Goal: Information Seeking & Learning: Compare options

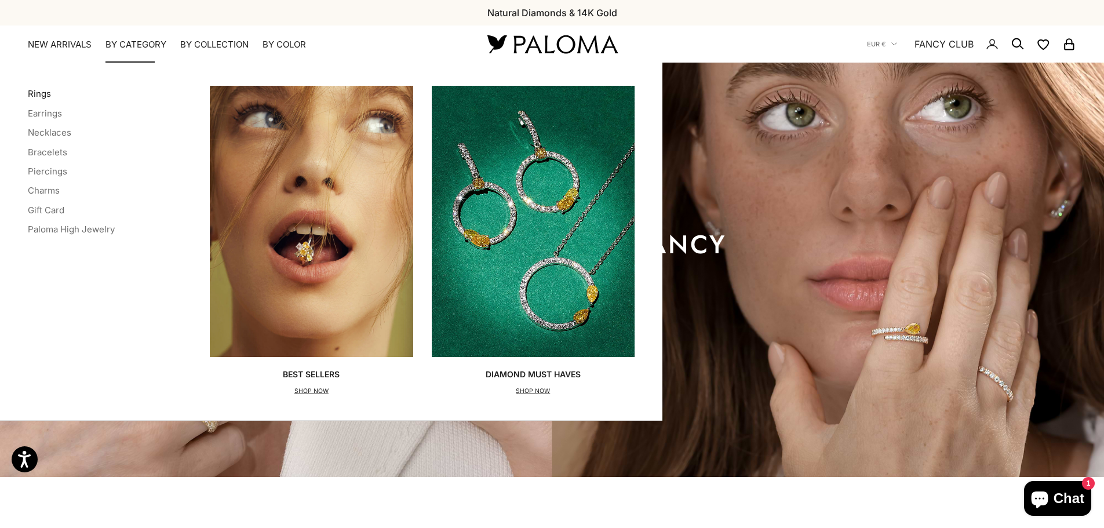
click at [43, 92] on link "Rings" at bounding box center [39, 93] width 23 height 11
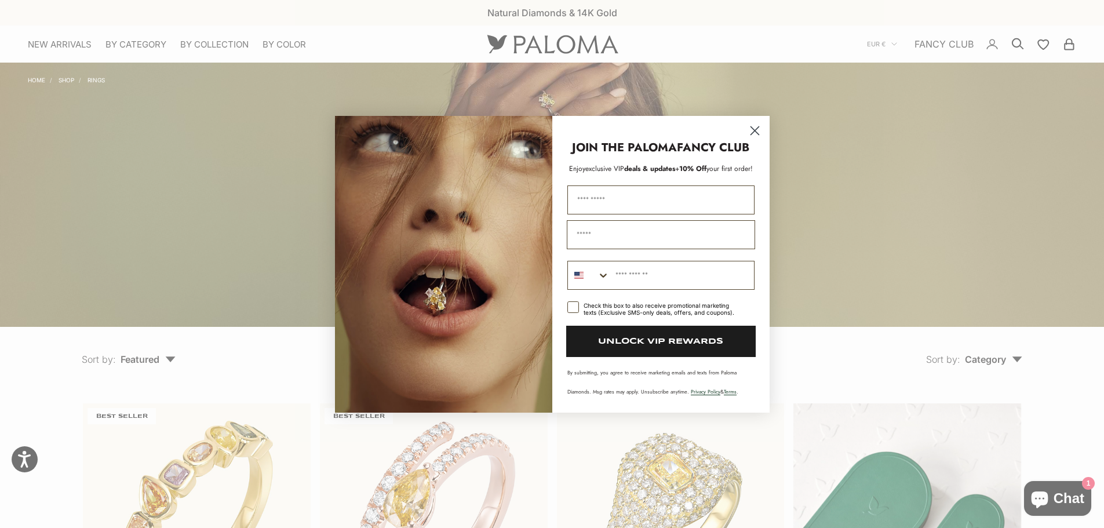
scroll to position [348, 0]
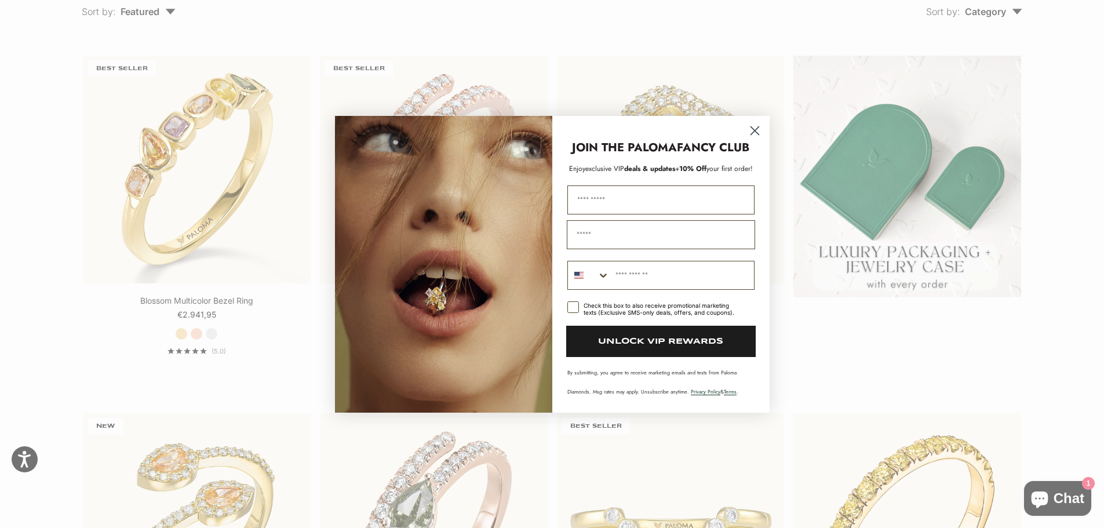
drag, startPoint x: 755, startPoint y: 132, endPoint x: 817, endPoint y: 143, distance: 62.3
click at [757, 132] on icon "Close dialog" at bounding box center [754, 130] width 8 height 8
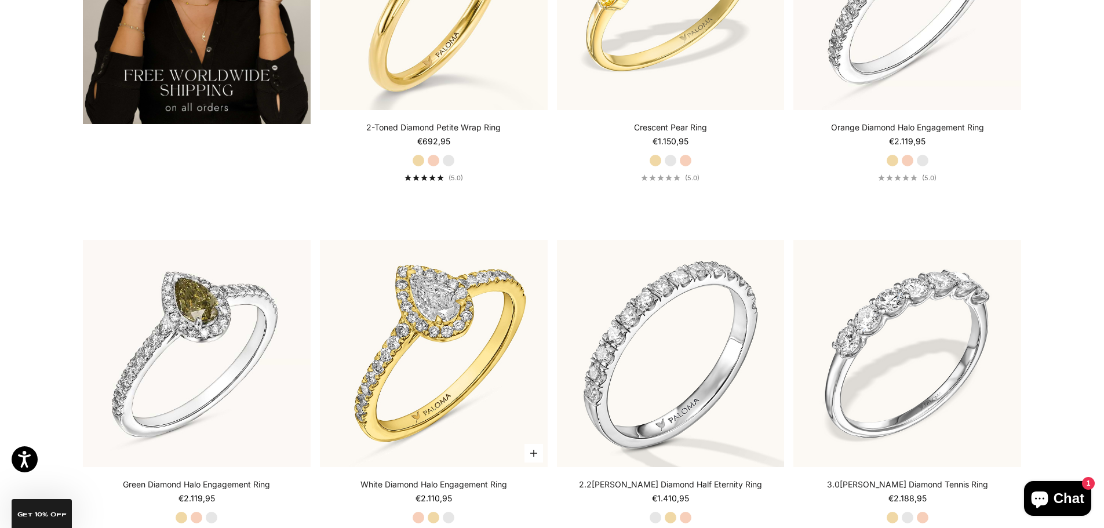
scroll to position [2723, 0]
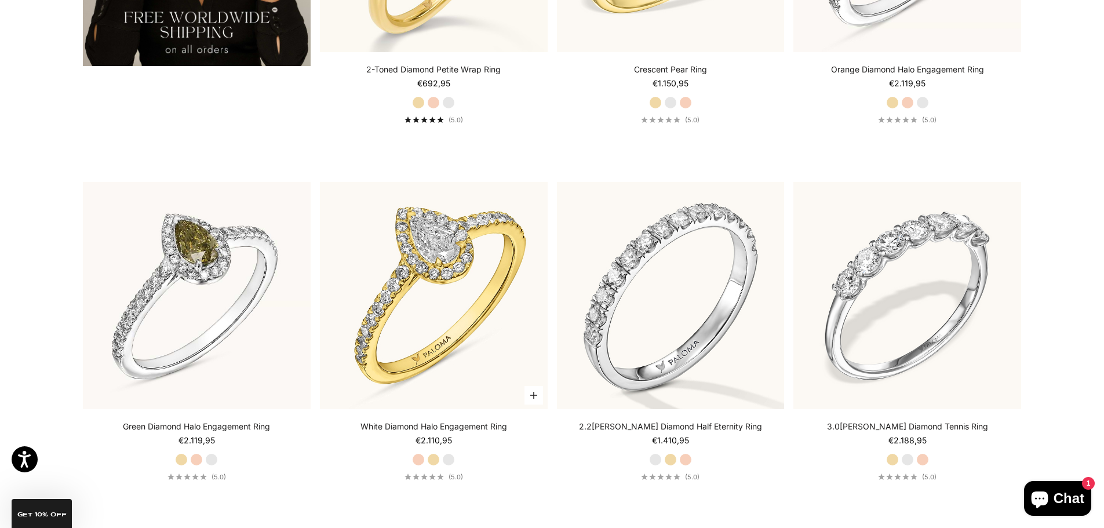
click at [454, 462] on label "White Gold" at bounding box center [448, 459] width 13 height 13
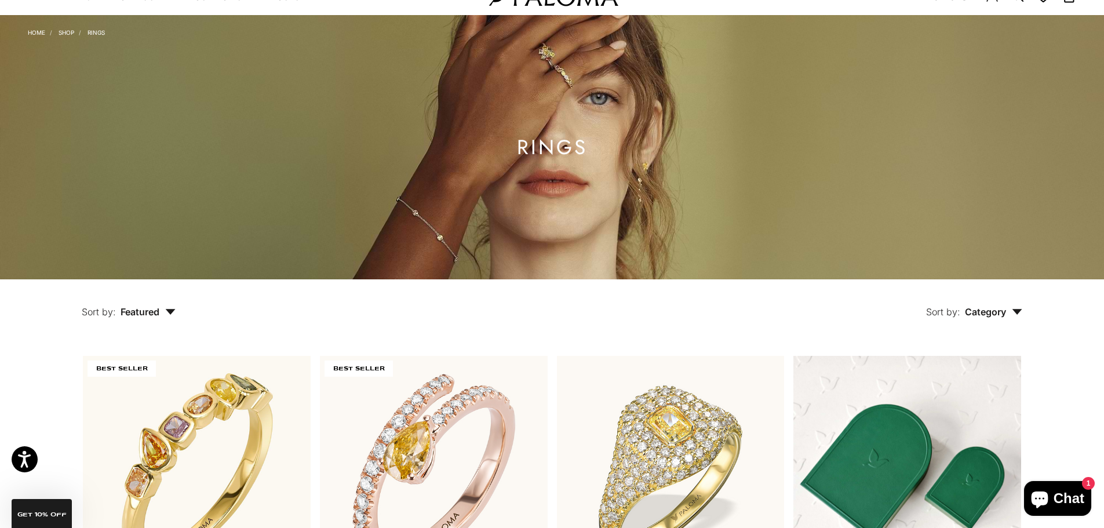
scroll to position [0, 0]
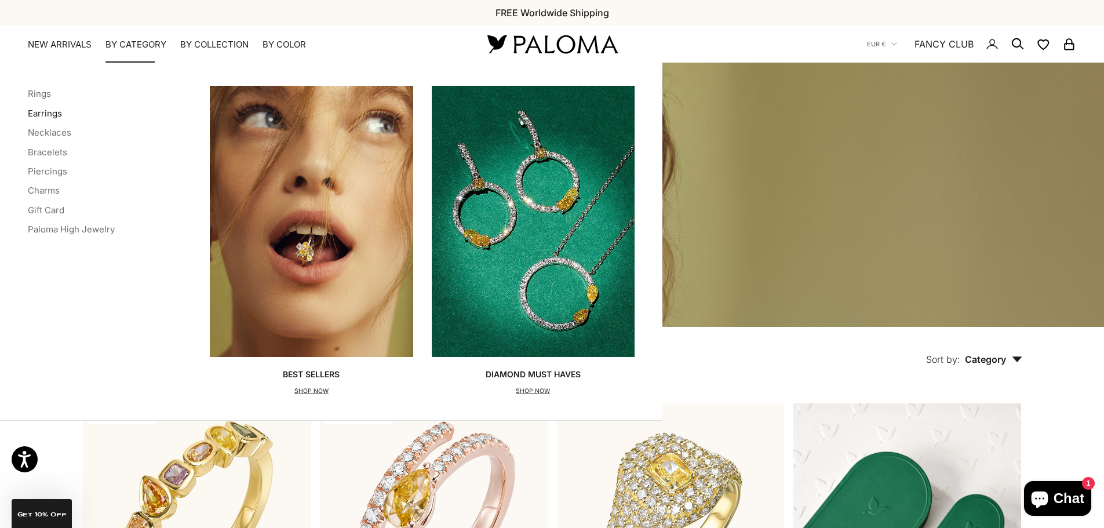
click at [52, 116] on link "Earrings" at bounding box center [45, 113] width 34 height 11
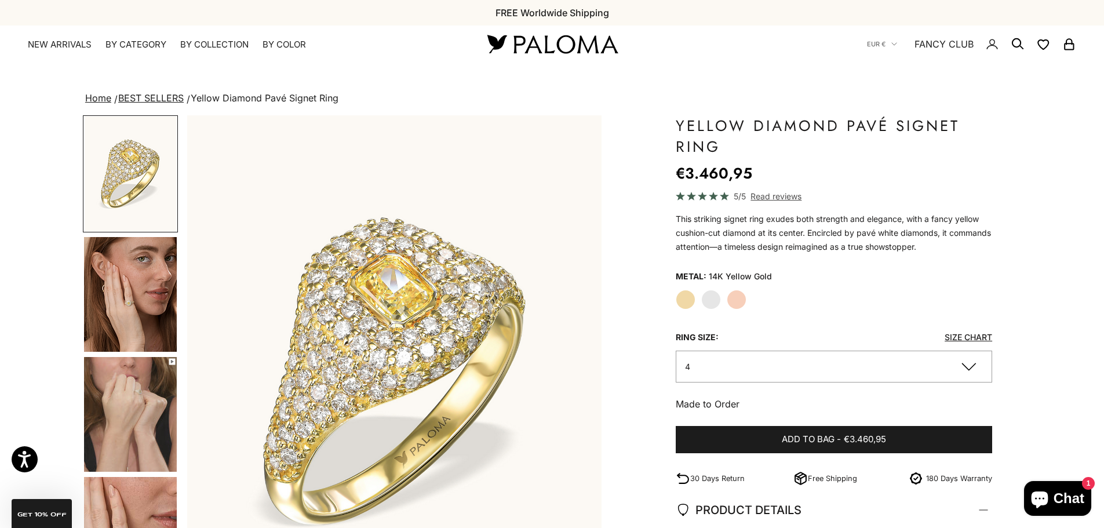
click at [129, 284] on img "Go to item 4" at bounding box center [130, 294] width 93 height 115
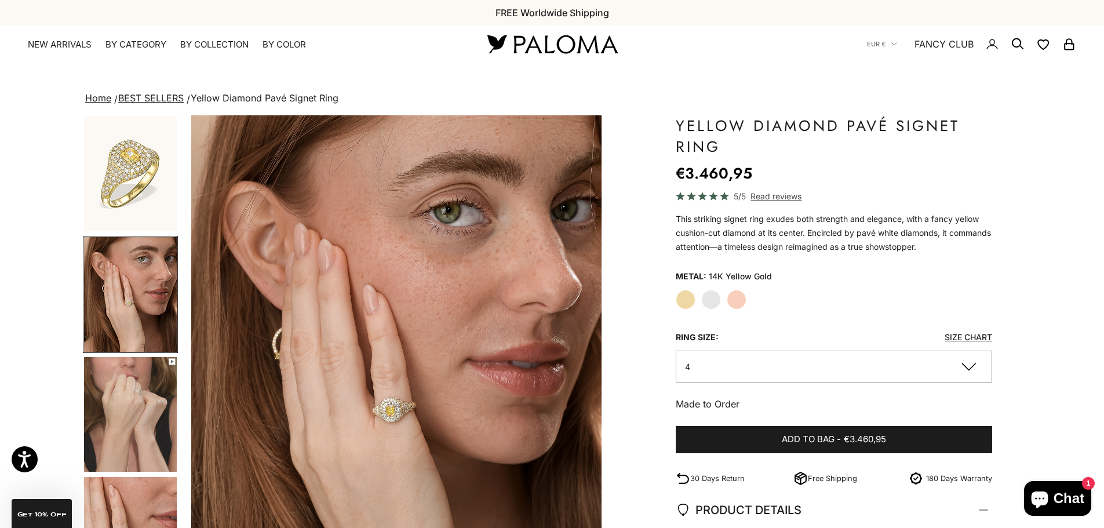
scroll to position [0, 428]
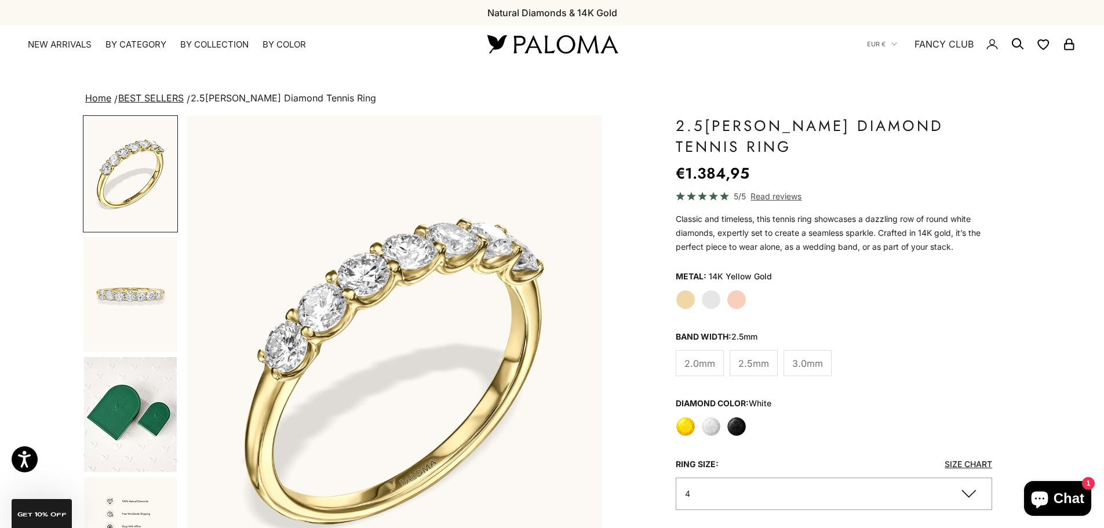
click at [820, 371] on span "3.0mm" at bounding box center [807, 363] width 31 height 15
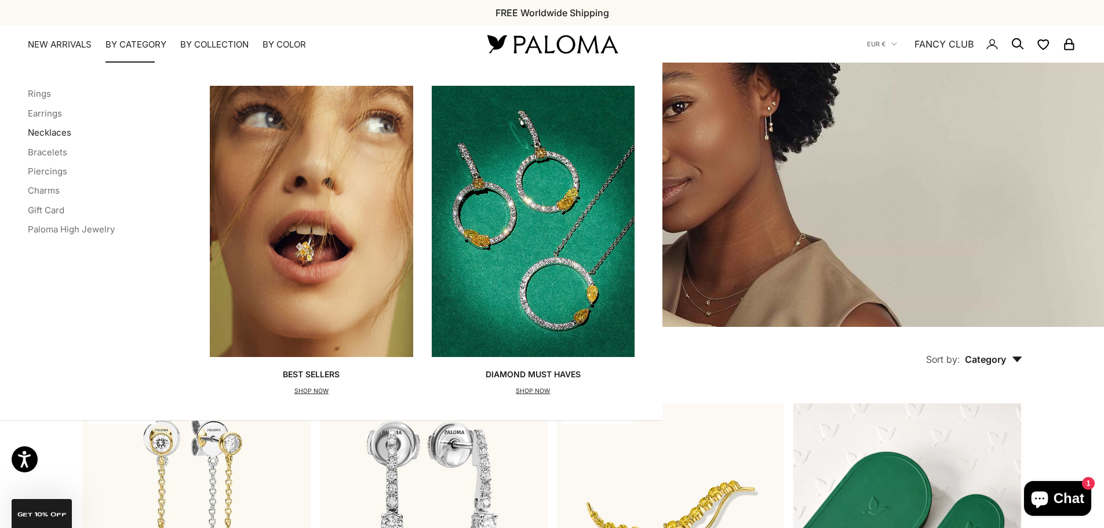
click at [65, 130] on link "Necklaces" at bounding box center [49, 132] width 43 height 11
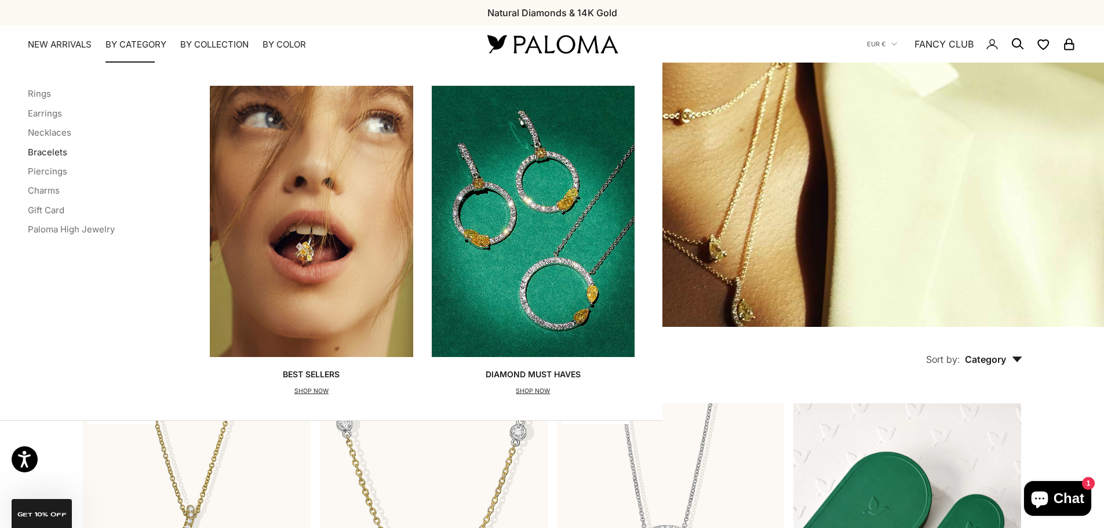
click at [52, 152] on link "Bracelets" at bounding box center [47, 152] width 39 height 11
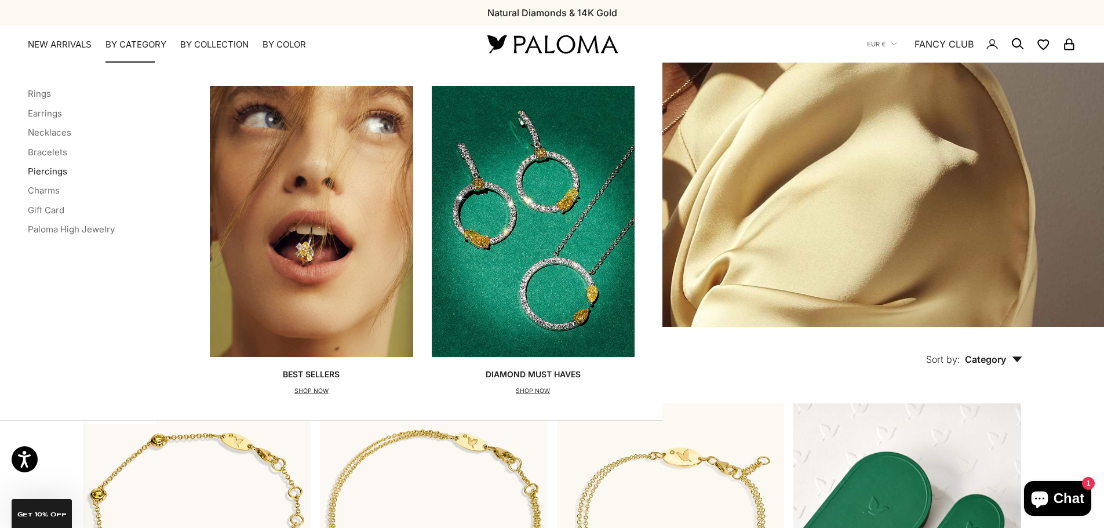
click at [49, 171] on link "Piercings" at bounding box center [47, 171] width 39 height 11
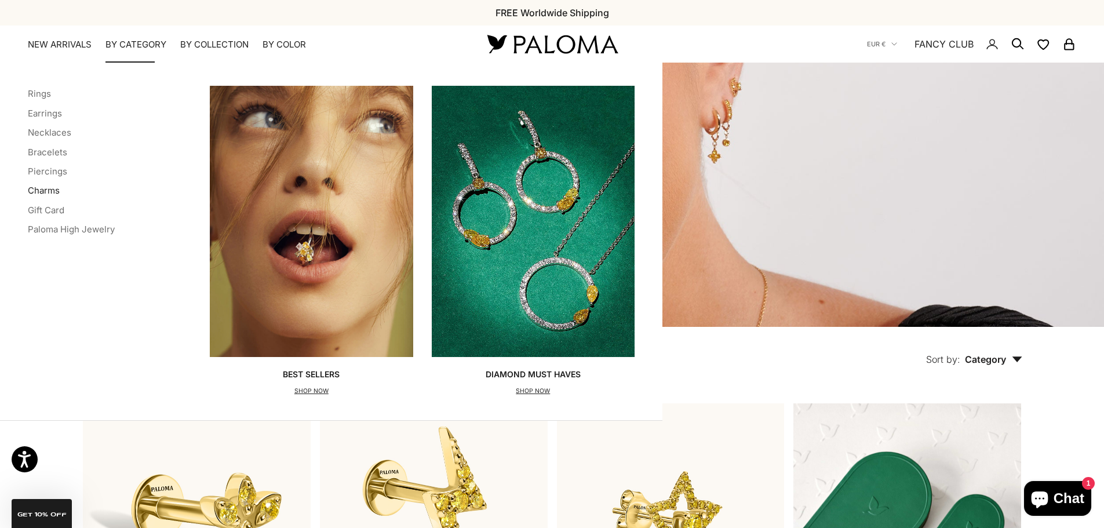
click at [45, 192] on link "Charms" at bounding box center [44, 190] width 32 height 11
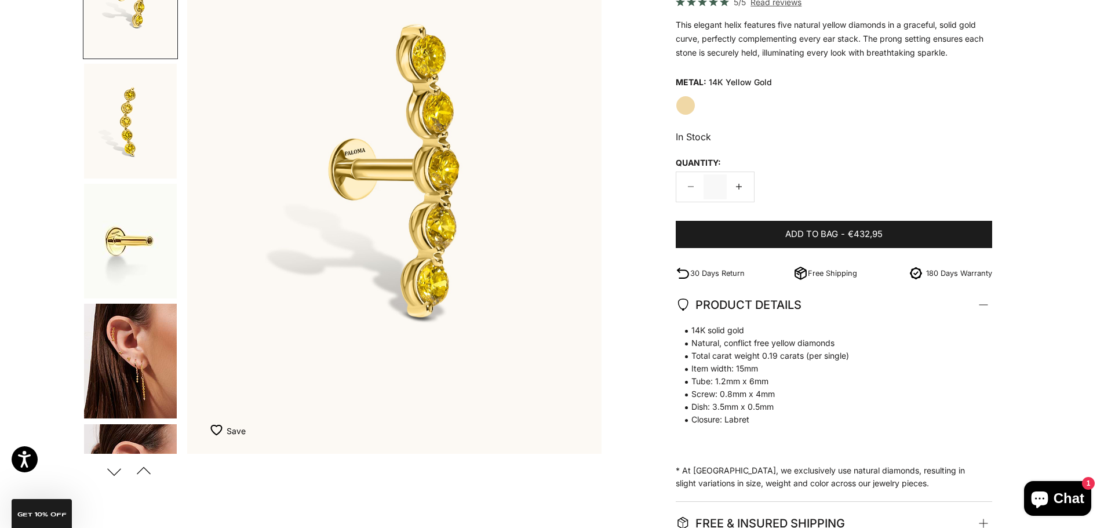
scroll to position [174, 0]
click at [130, 403] on img "Go to item 4" at bounding box center [130, 360] width 93 height 115
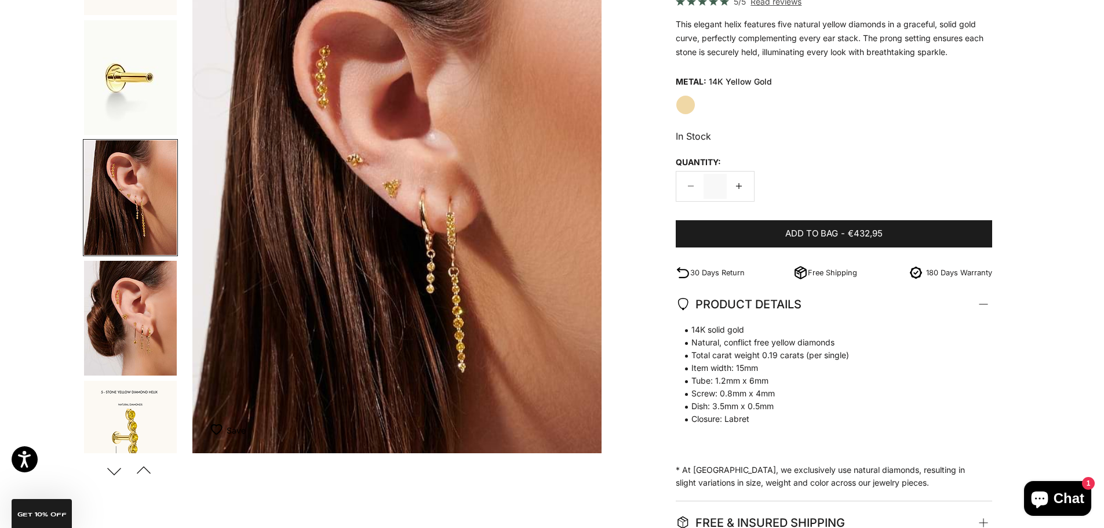
scroll to position [0, 1284]
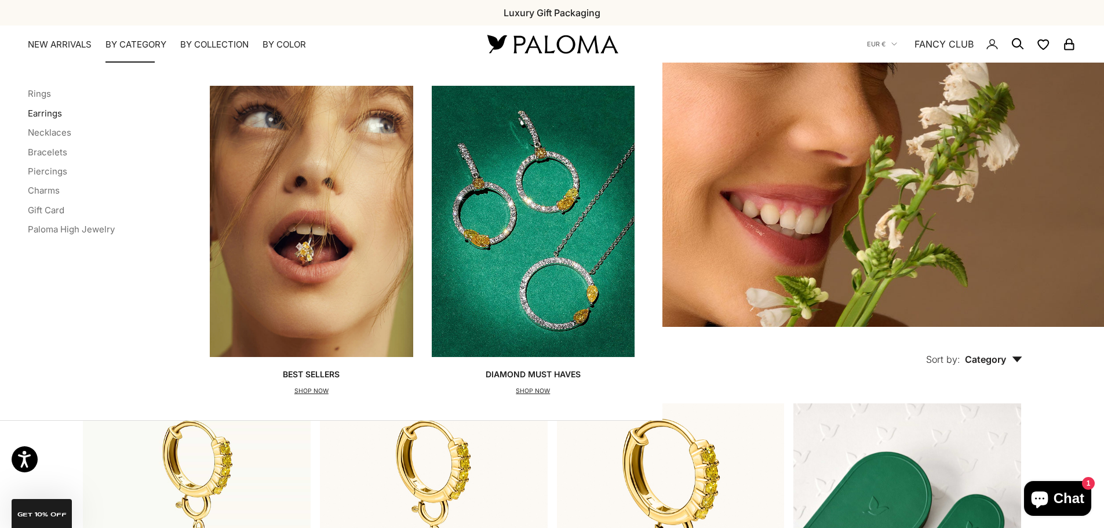
click at [57, 114] on link "Earrings" at bounding box center [45, 113] width 34 height 11
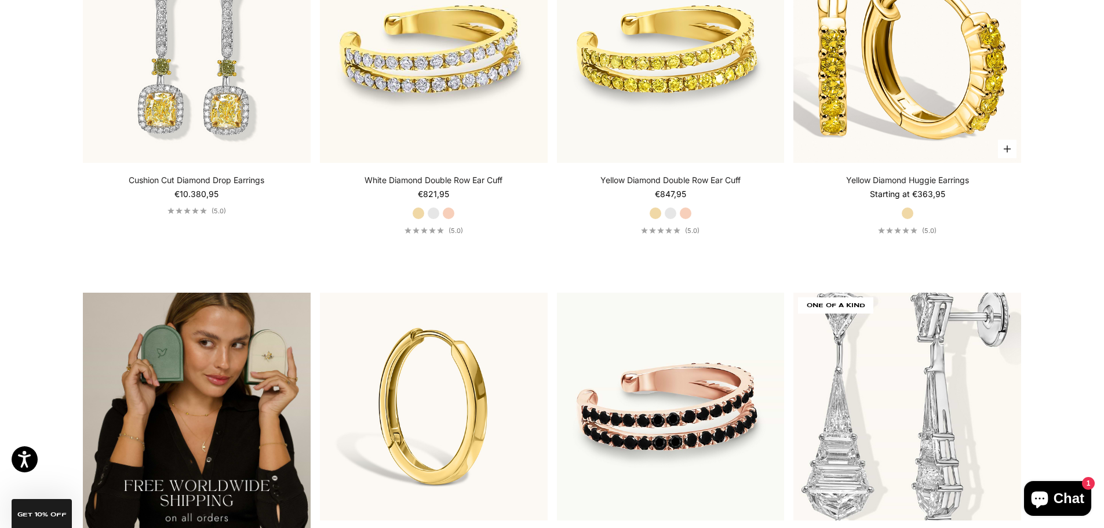
scroll to position [2086, 0]
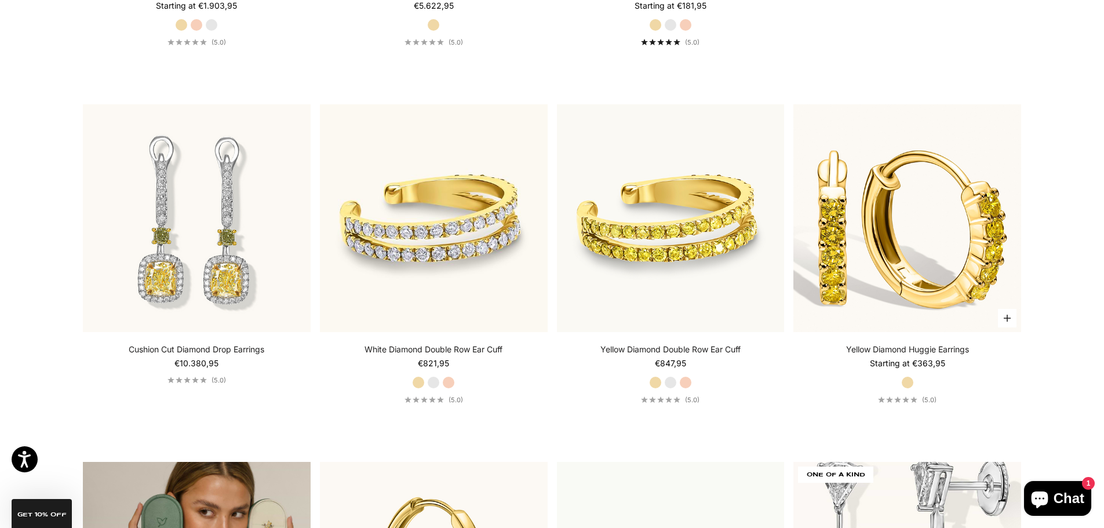
click at [920, 238] on img at bounding box center [907, 218] width 228 height 228
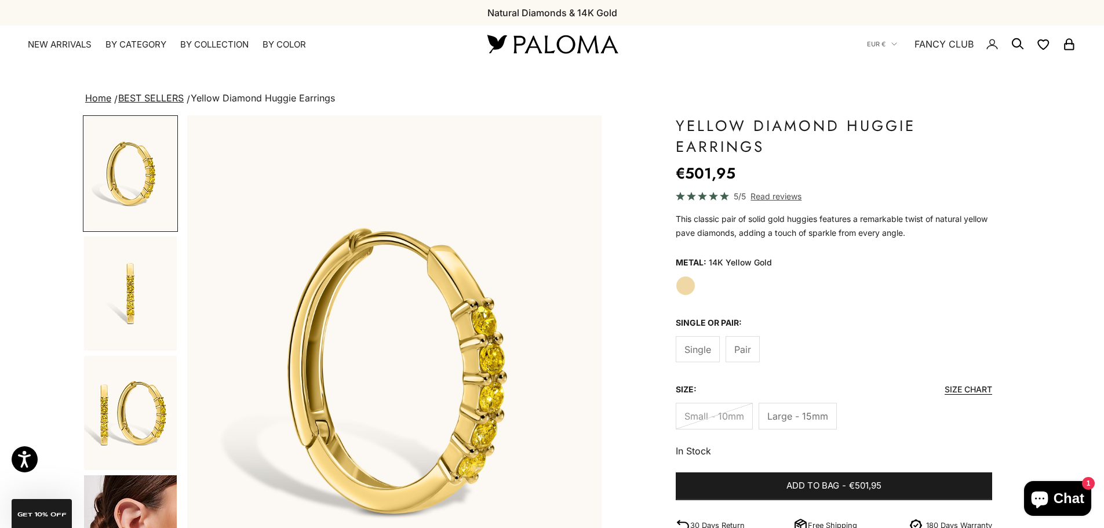
click at [746, 352] on span "Pair" at bounding box center [742, 349] width 17 height 15
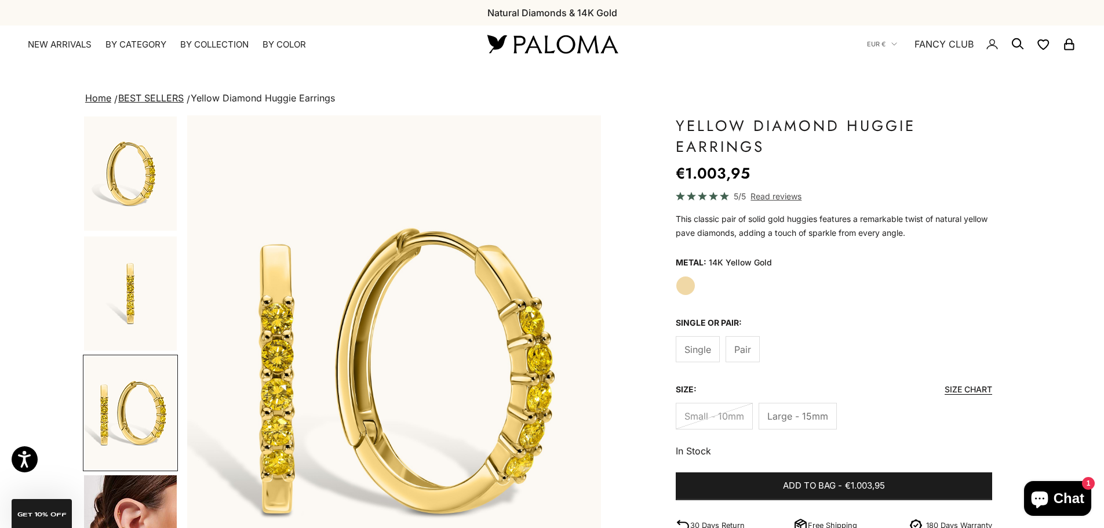
scroll to position [41, 0]
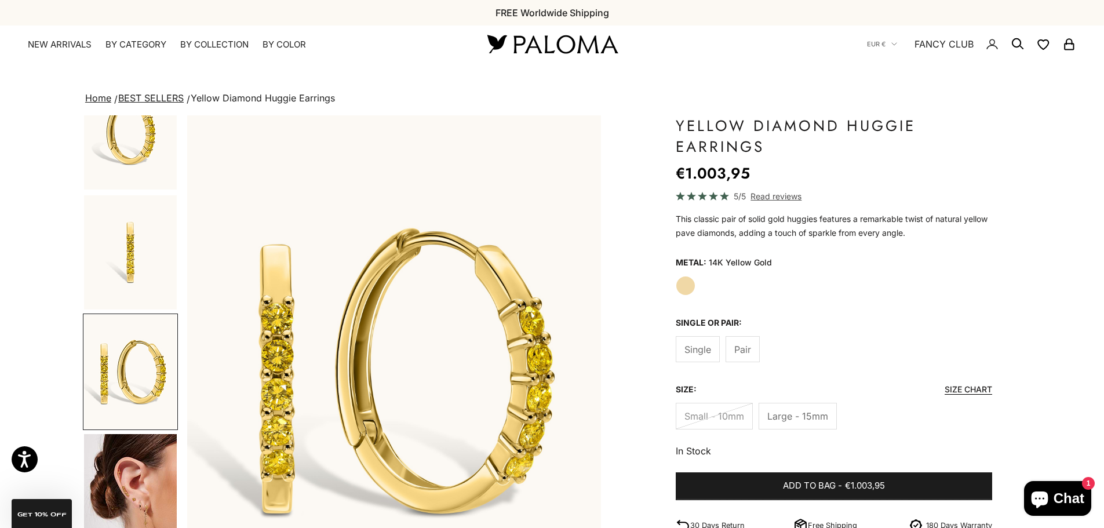
click at [142, 265] on img "Go to item 2" at bounding box center [130, 252] width 93 height 114
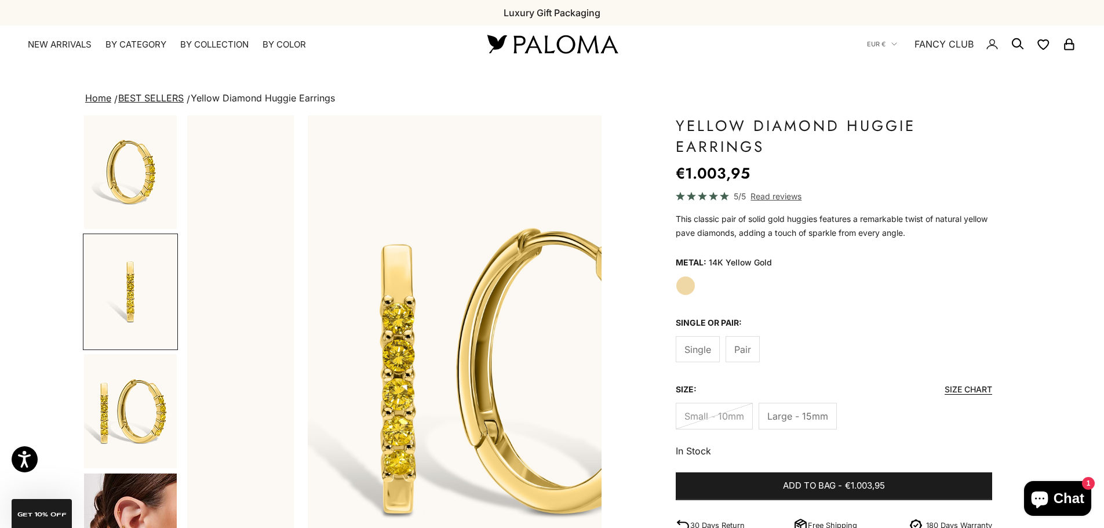
scroll to position [0, 0]
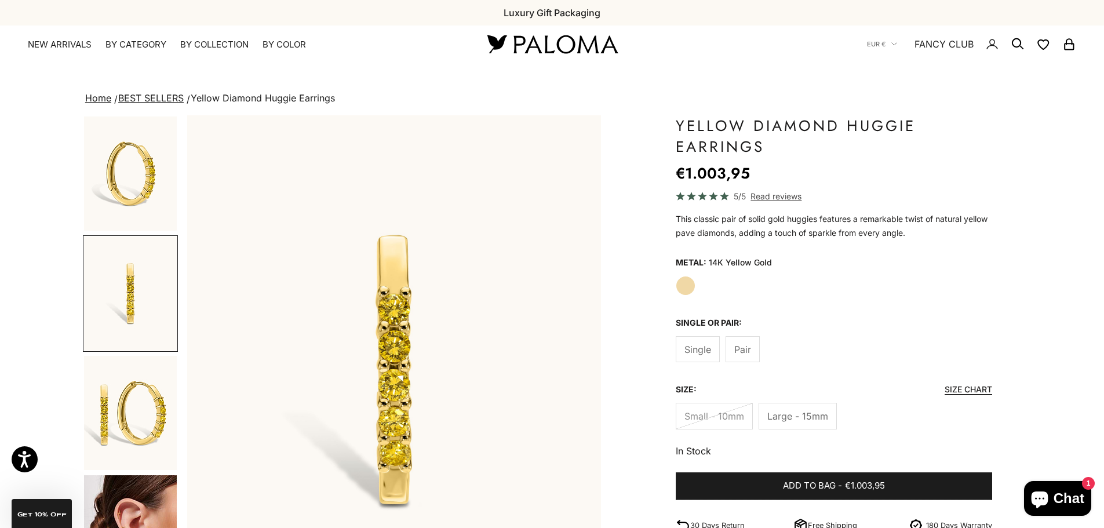
click at [122, 207] on img "Go to item 1" at bounding box center [130, 173] width 93 height 114
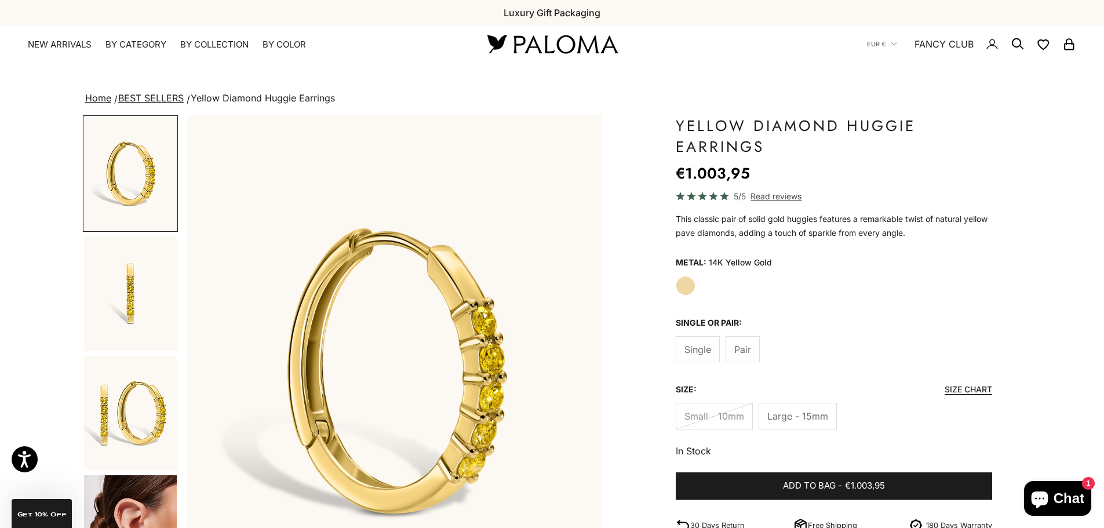
click at [128, 284] on img "Go to item 2" at bounding box center [130, 293] width 93 height 114
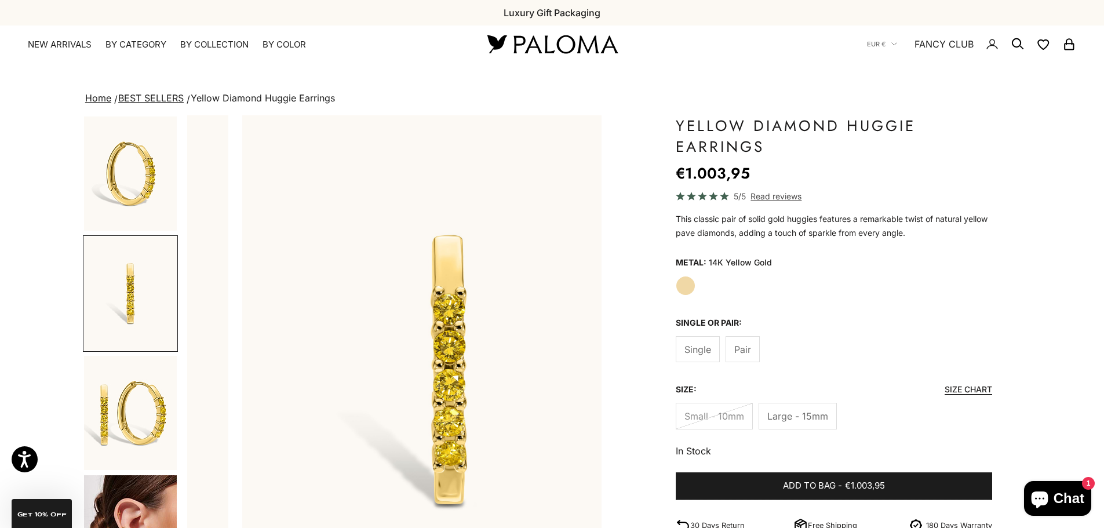
scroll to position [0, 428]
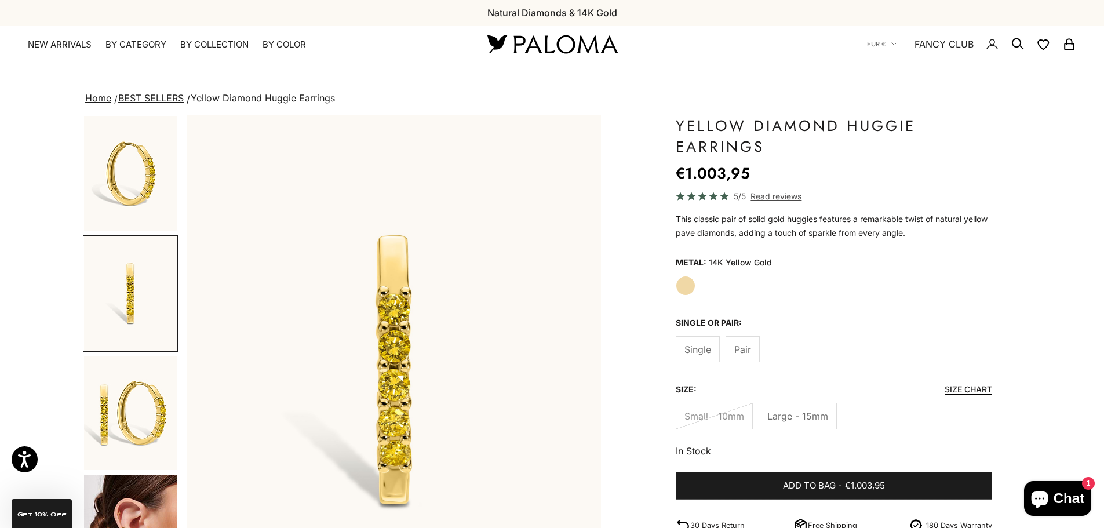
click at [137, 355] on button "Go to item 3" at bounding box center [130, 413] width 95 height 116
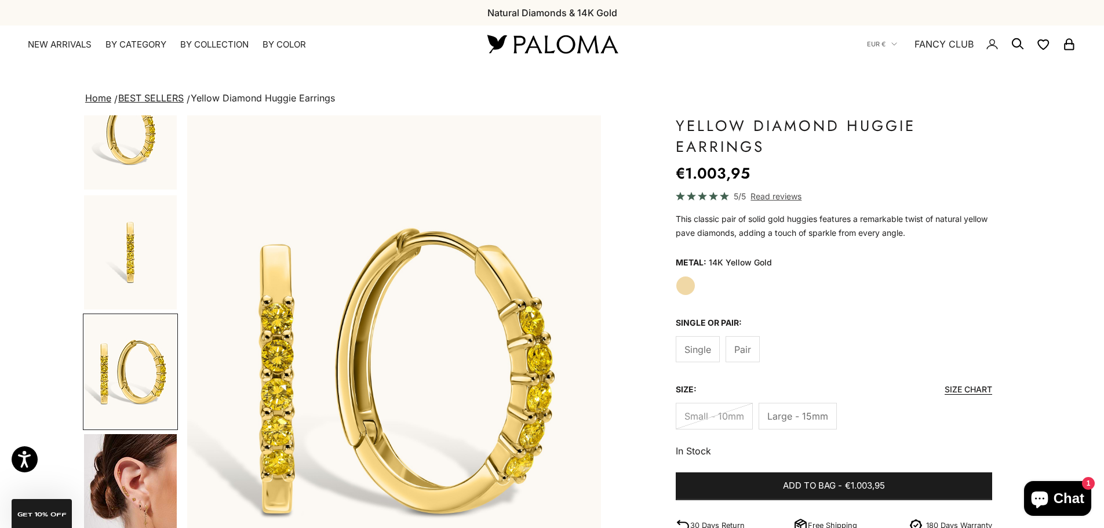
scroll to position [232, 0]
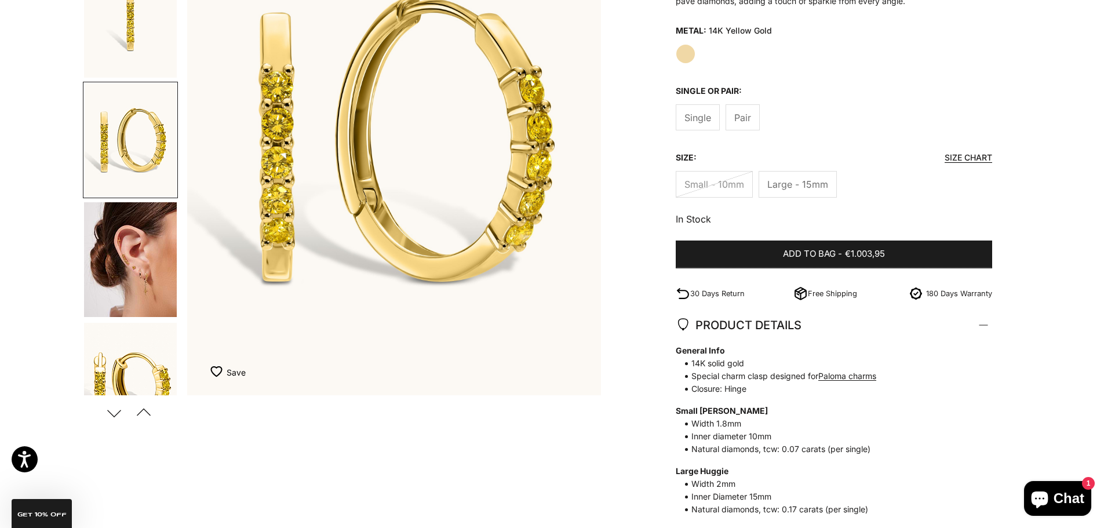
click at [134, 271] on img "Go to item 4" at bounding box center [130, 259] width 93 height 115
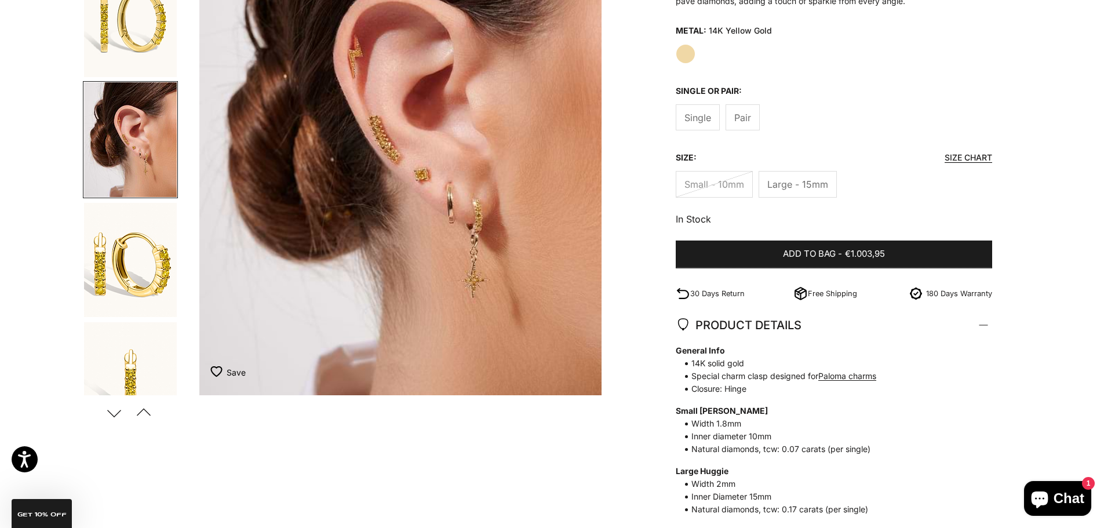
scroll to position [0, 1284]
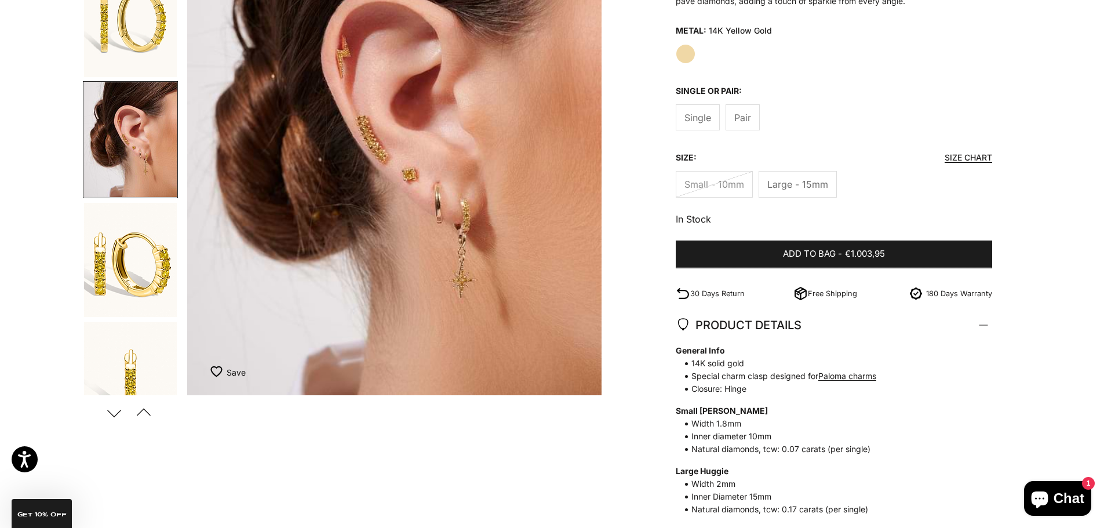
click at [142, 260] on img "Go to item 5" at bounding box center [130, 260] width 93 height 114
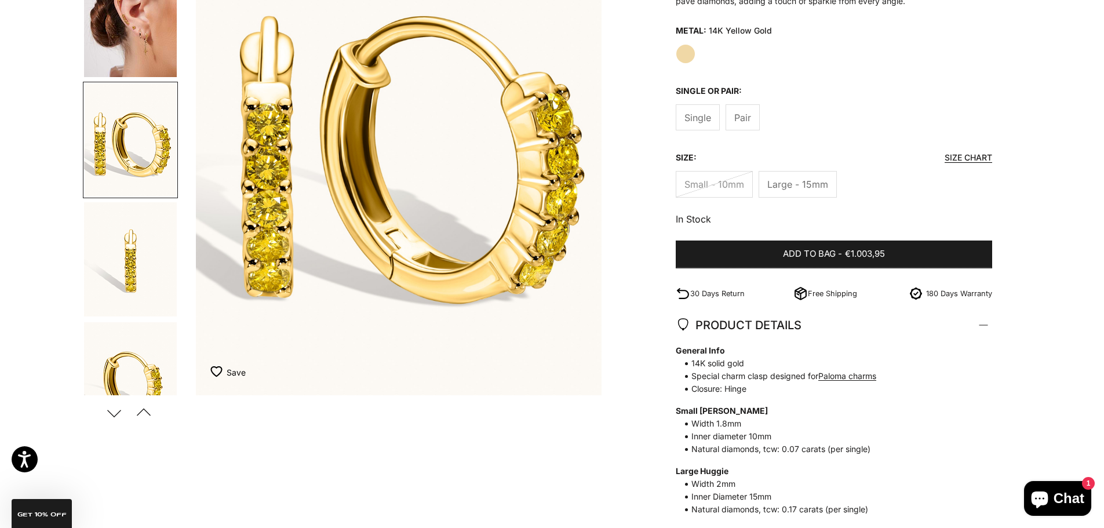
scroll to position [0, 1712]
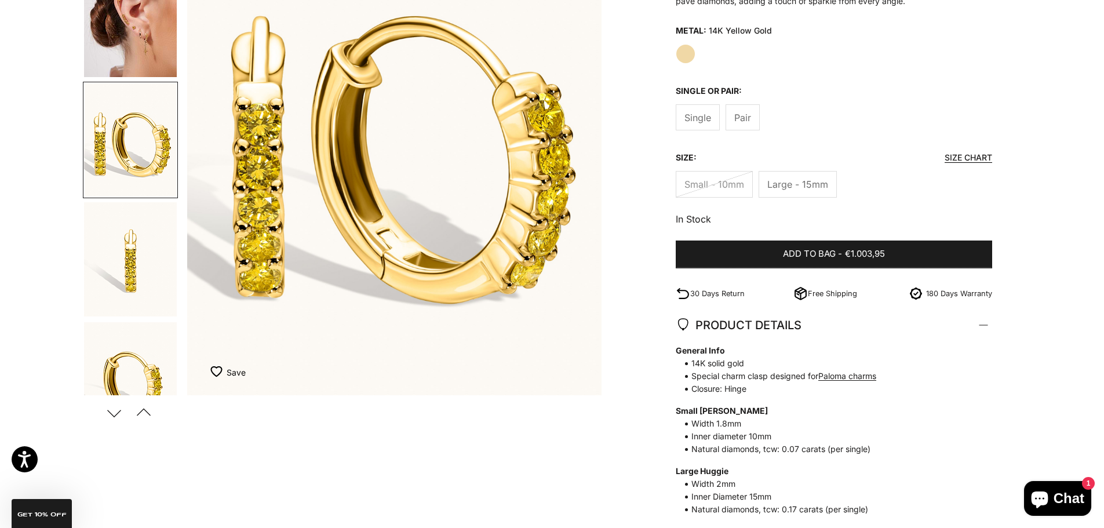
click at [140, 260] on img "Go to item 6" at bounding box center [130, 259] width 93 height 114
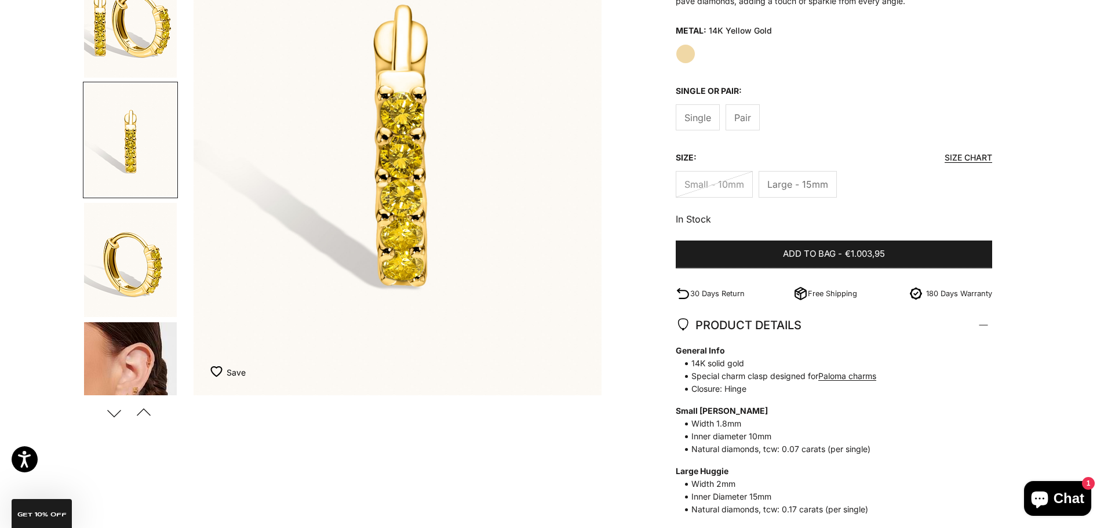
scroll to position [0, 2140]
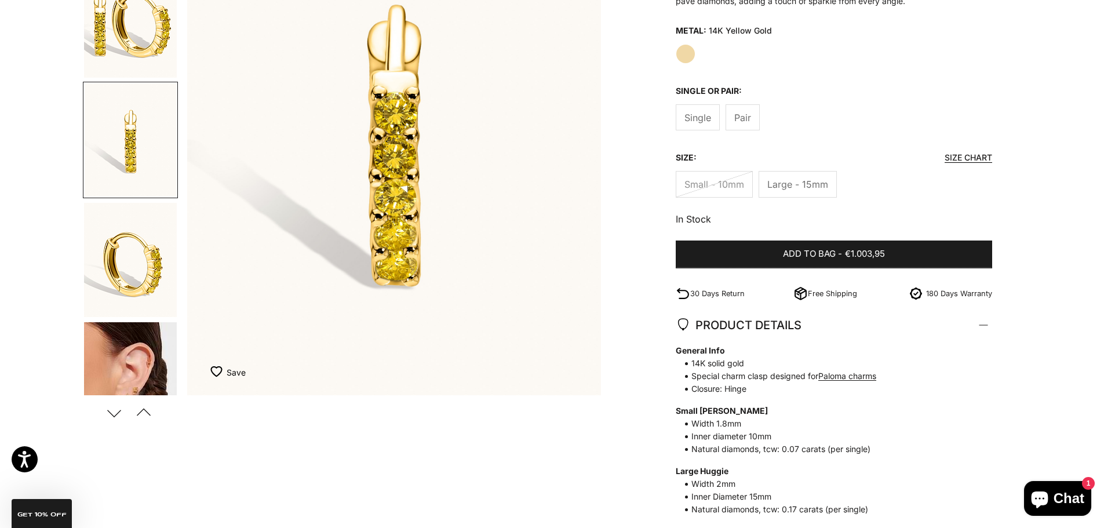
click at [134, 280] on img "Go to item 7" at bounding box center [130, 260] width 93 height 114
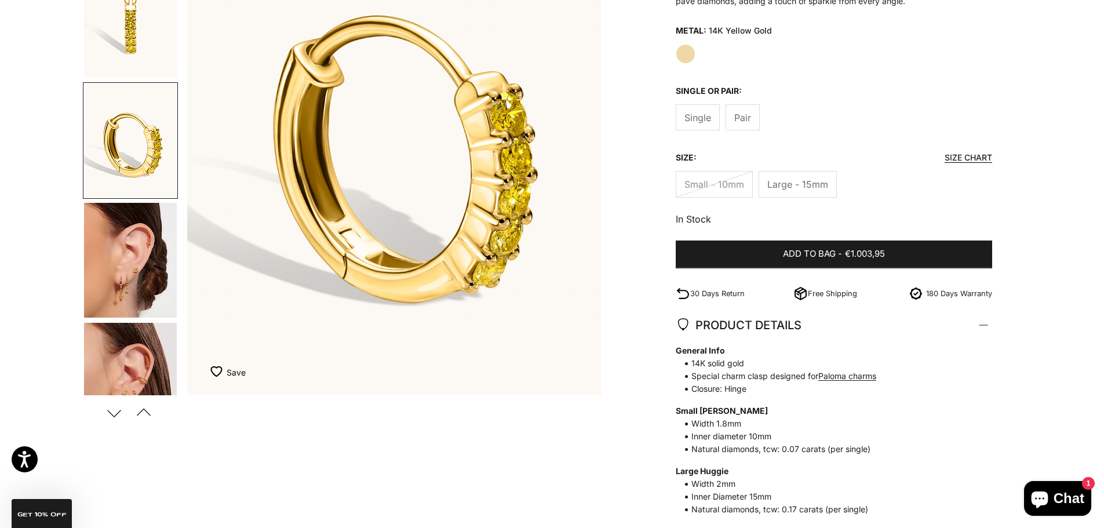
scroll to position [0, 2568]
click at [134, 280] on img "Go to item 8" at bounding box center [130, 260] width 93 height 115
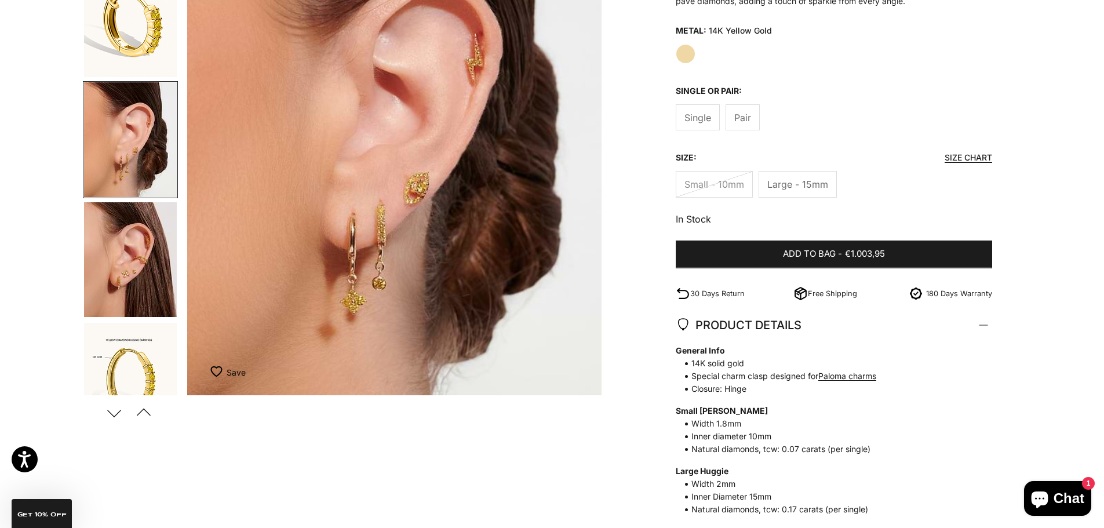
click at [137, 290] on img "Go to item 9" at bounding box center [130, 259] width 93 height 115
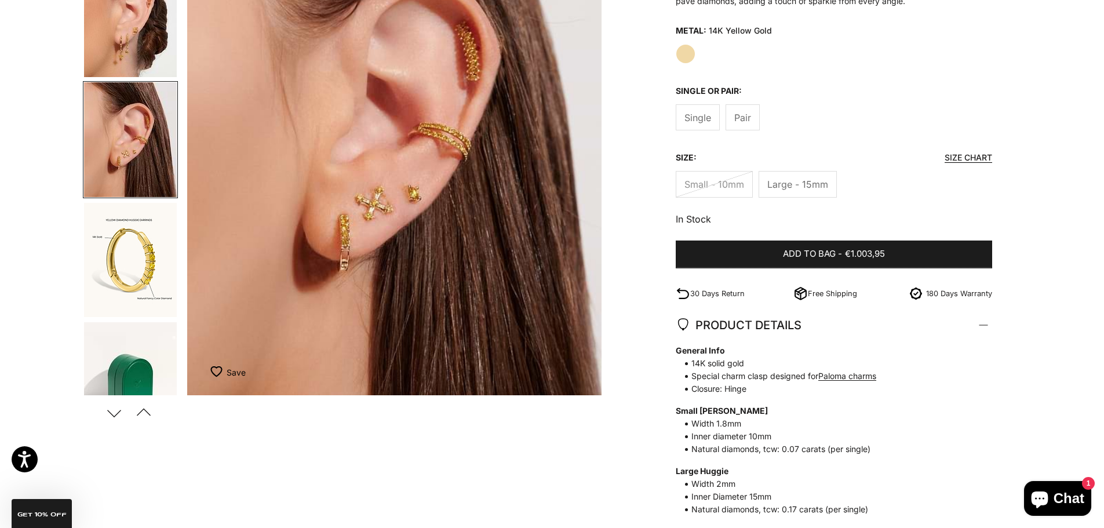
click at [137, 290] on img "Go to item 10" at bounding box center [130, 260] width 93 height 114
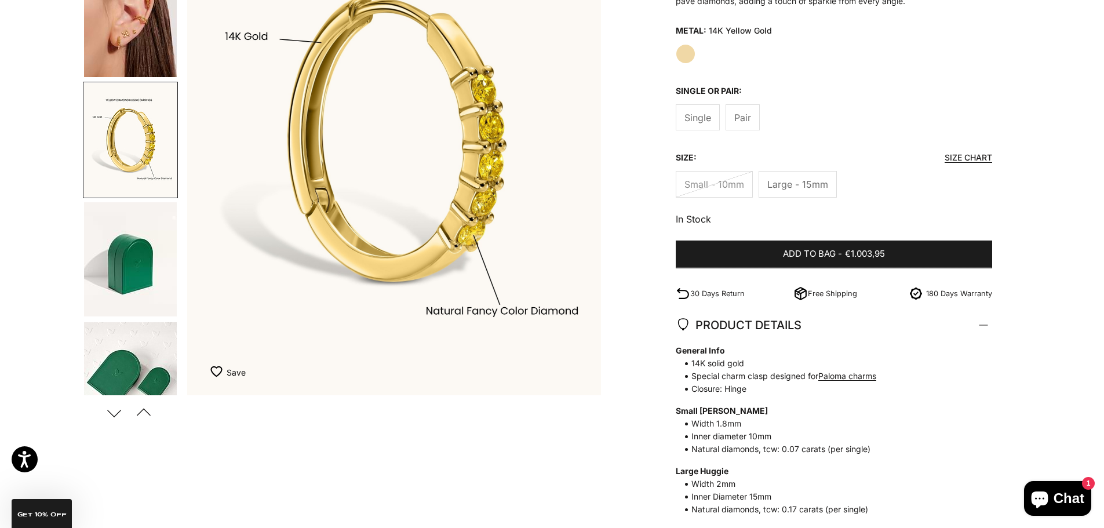
click at [137, 297] on img "Go to item 11" at bounding box center [130, 259] width 93 height 114
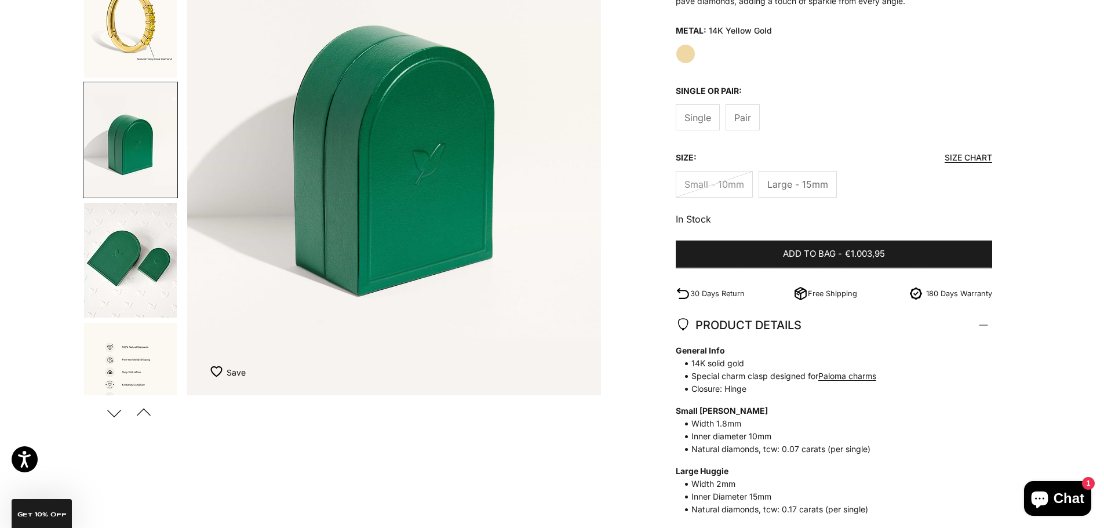
click at [137, 301] on img "Go to item 12" at bounding box center [130, 260] width 93 height 115
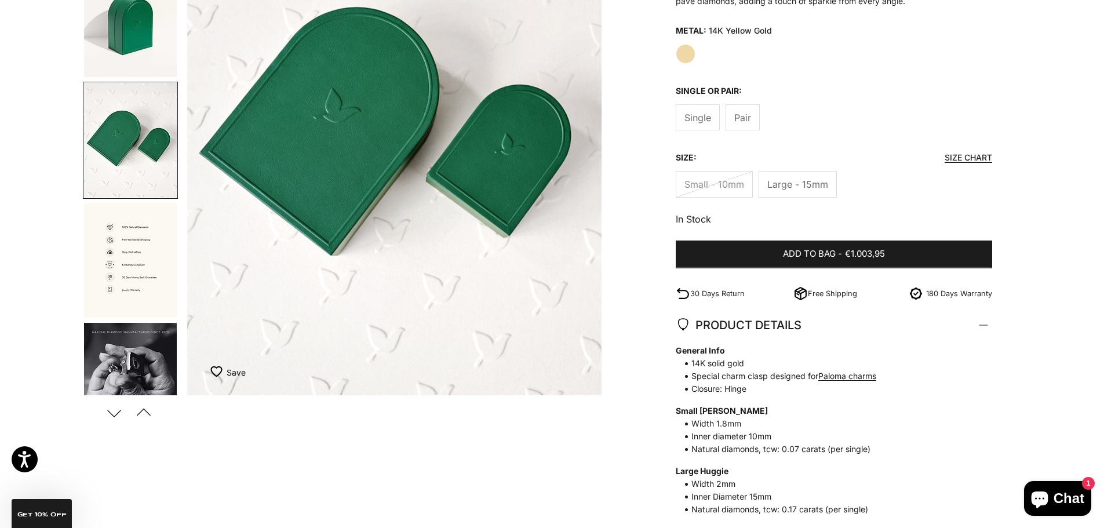
click at [138, 308] on img "Go to item 13" at bounding box center [130, 260] width 93 height 115
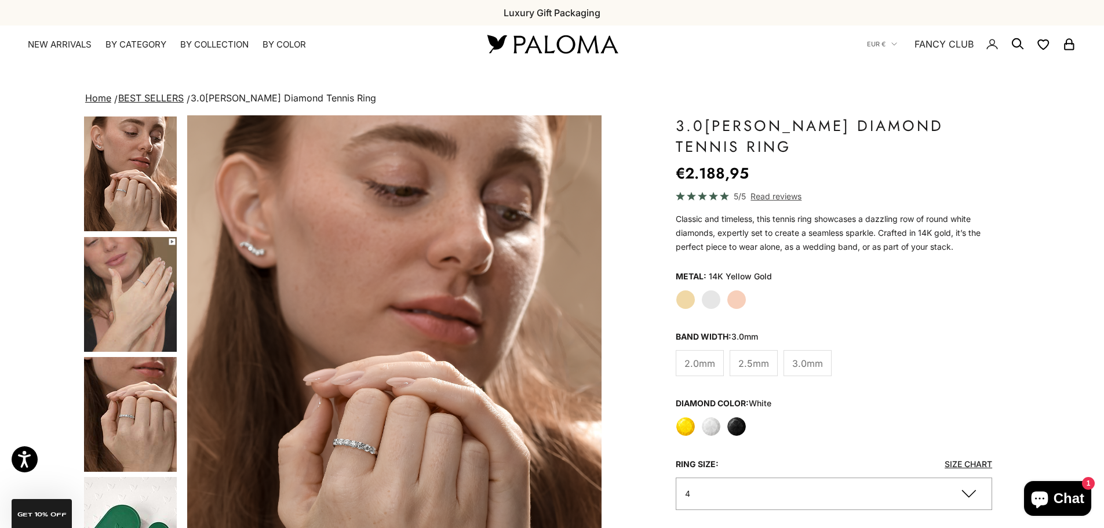
click at [714, 295] on label "White Gold" at bounding box center [711, 300] width 20 height 20
click at [681, 430] on label "Yellow" at bounding box center [685, 427] width 20 height 20
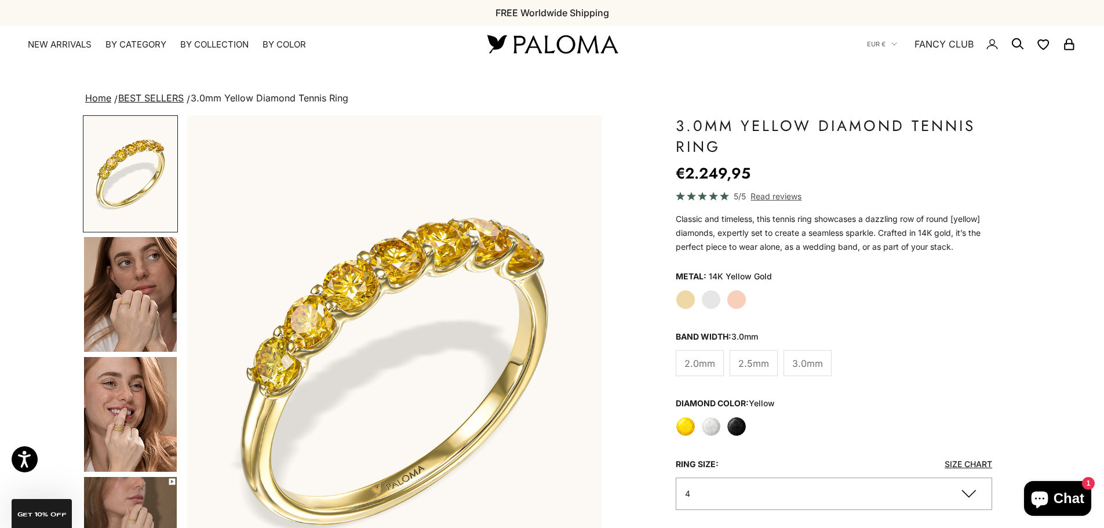
click at [714, 295] on label "White Gold" at bounding box center [711, 300] width 20 height 20
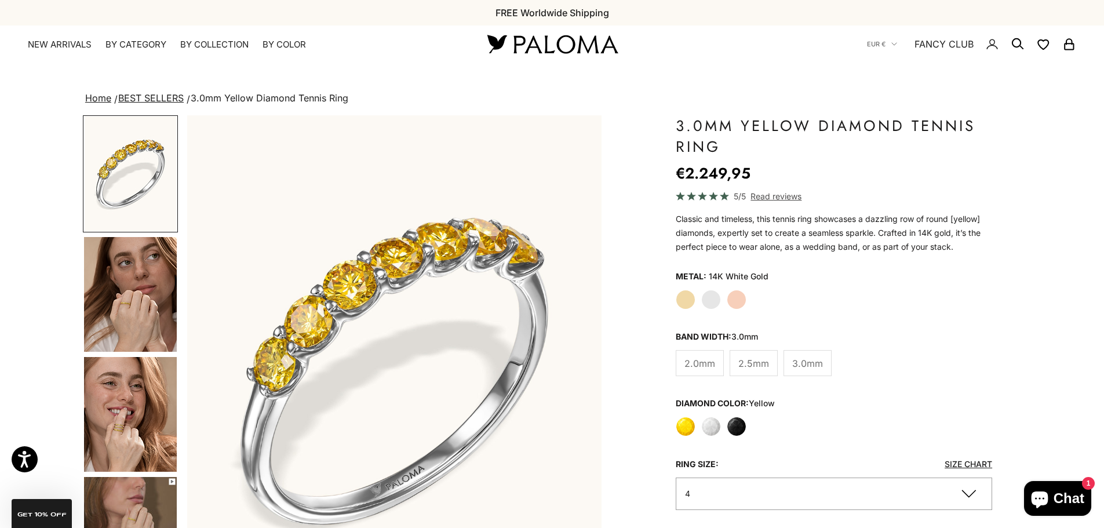
click at [694, 297] on label "Yellow Gold" at bounding box center [685, 300] width 20 height 20
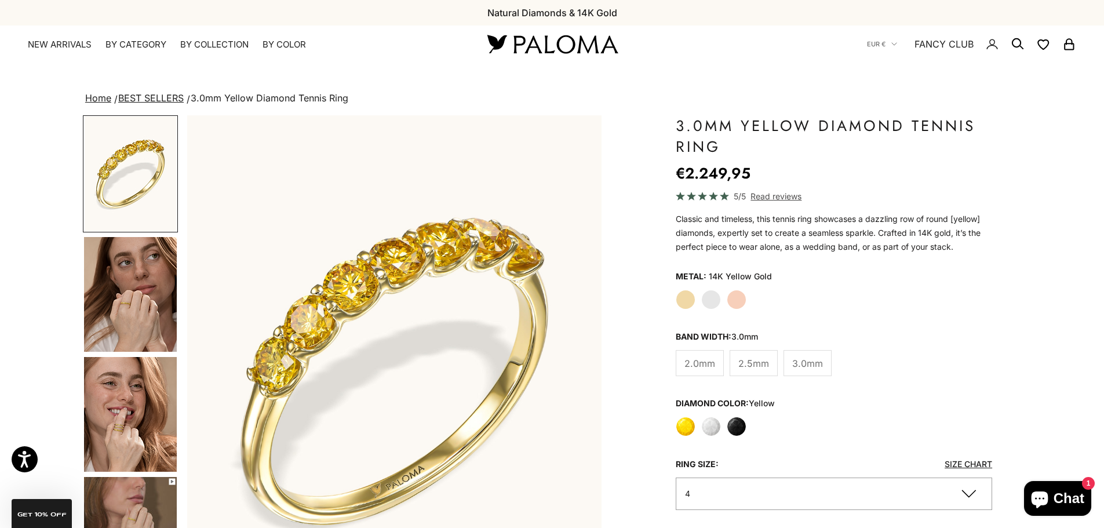
click at [703, 362] on span "2.0mm" at bounding box center [699, 363] width 31 height 15
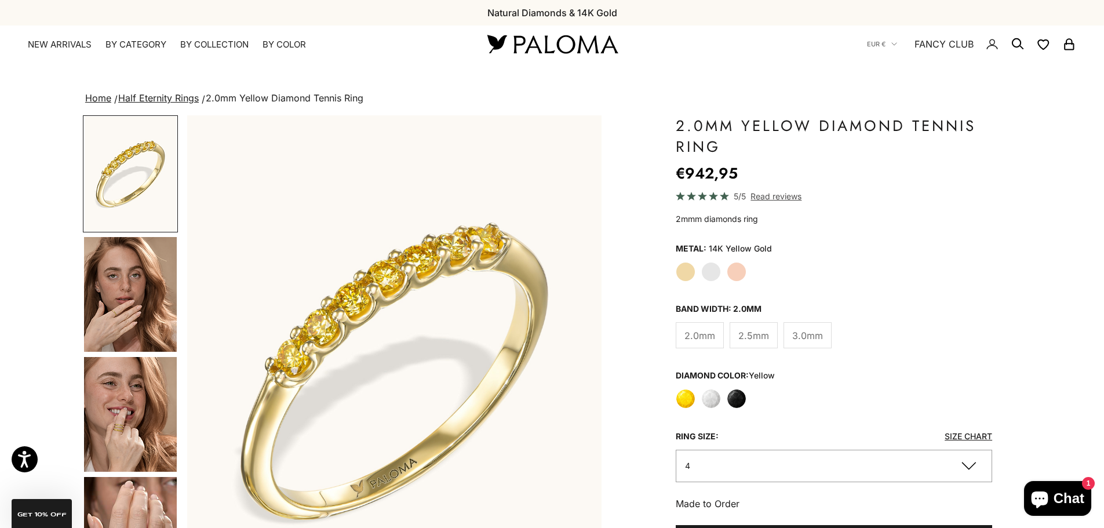
click at [807, 339] on span "3.0mm" at bounding box center [807, 335] width 31 height 15
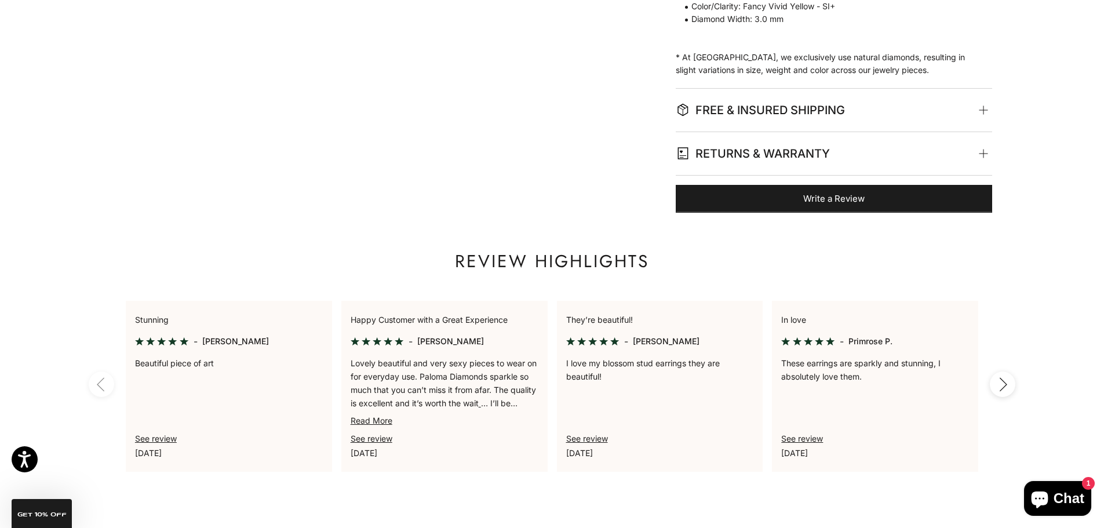
scroll to position [521, 0]
